Goal: Find specific page/section: Find specific page/section

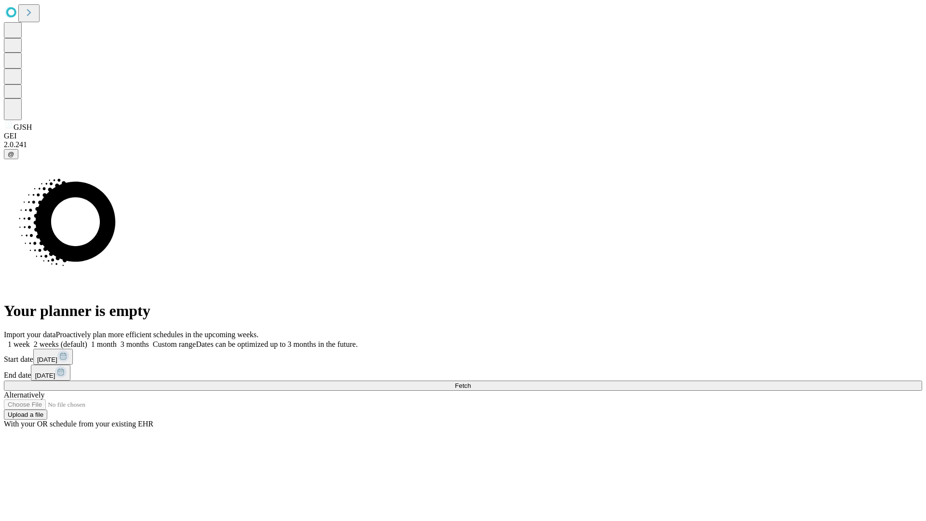
click at [471, 382] on span "Fetch" at bounding box center [463, 385] width 16 height 7
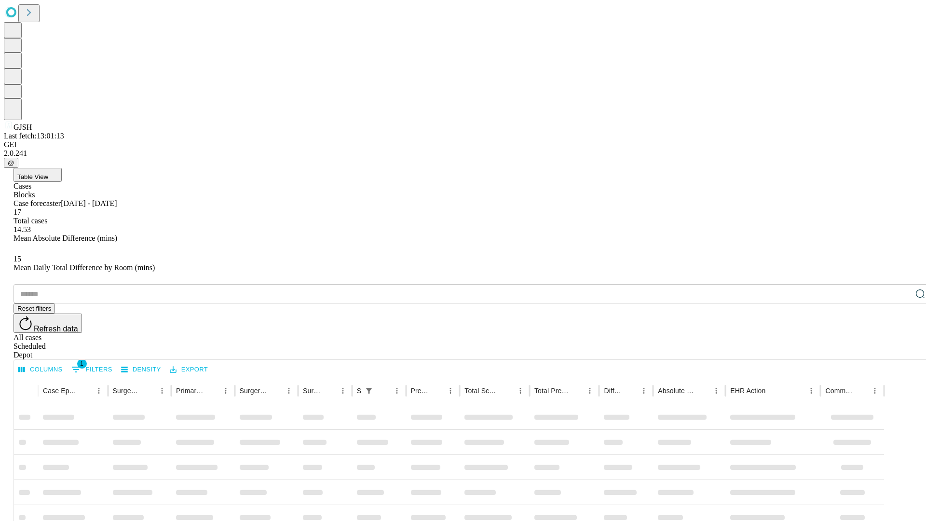
click at [48, 173] on span "Table View" at bounding box center [32, 176] width 31 height 7
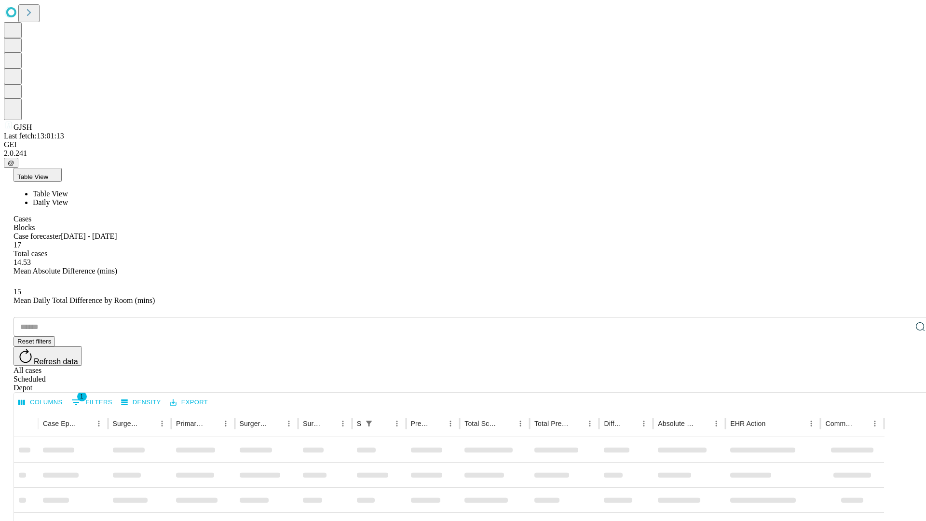
click at [68, 198] on span "Daily View" at bounding box center [50, 202] width 35 height 8
